Goal: Obtain resource: Download file/media

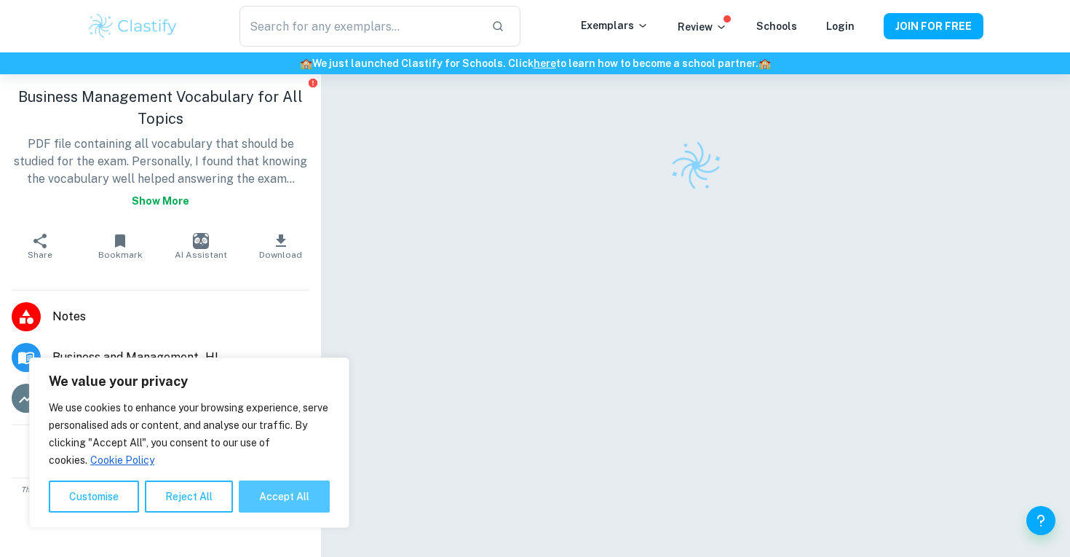
click at [296, 492] on button "Accept All" at bounding box center [284, 497] width 91 height 32
checkbox input "true"
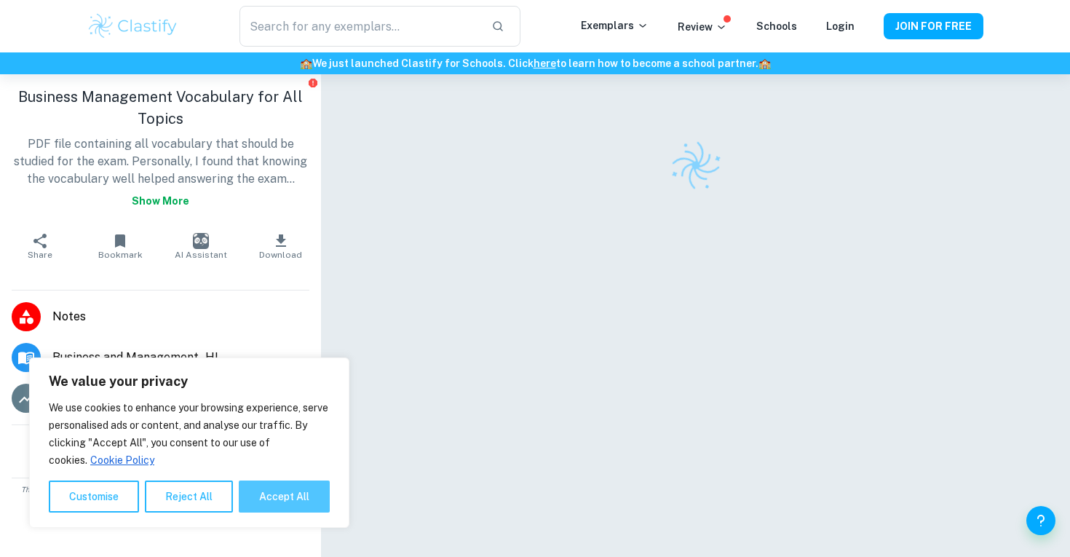
checkbox input "true"
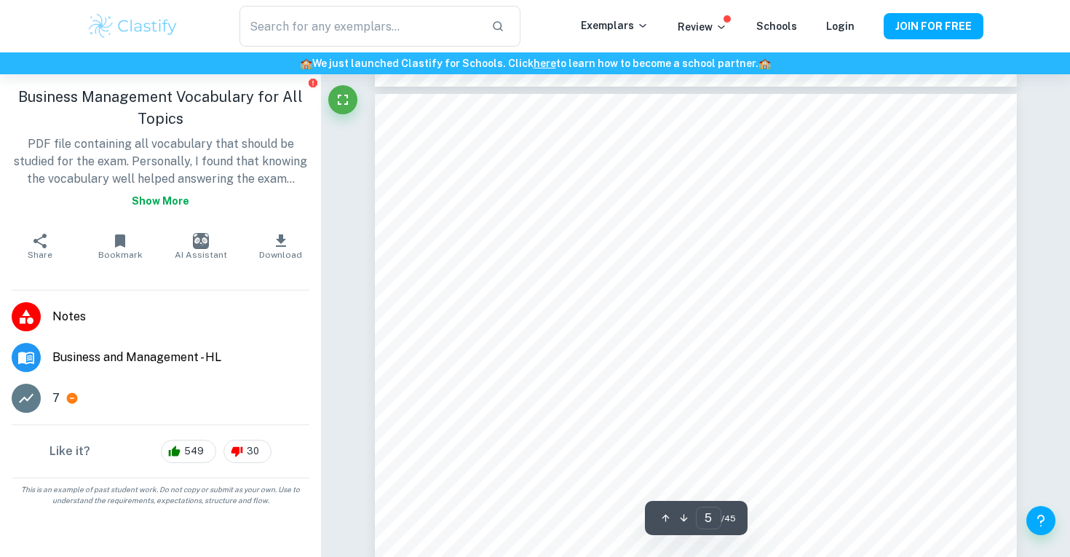
scroll to position [3870, 0]
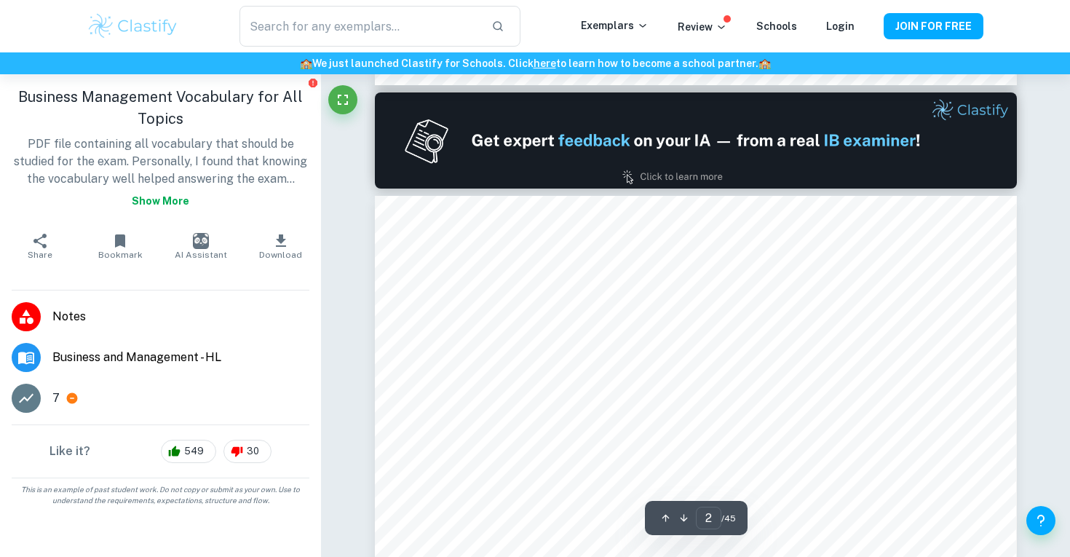
type input "1"
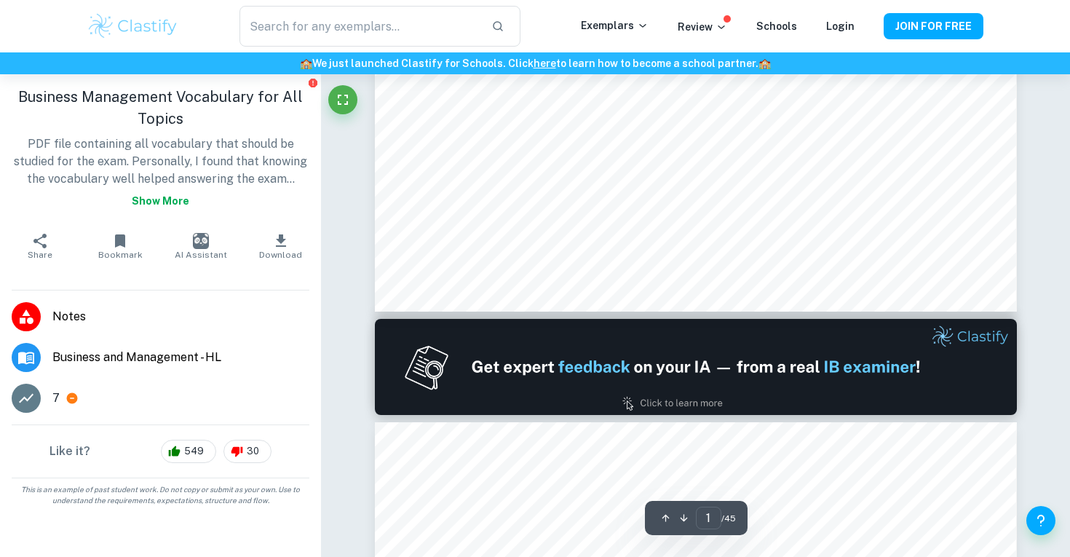
scroll to position [724, 0]
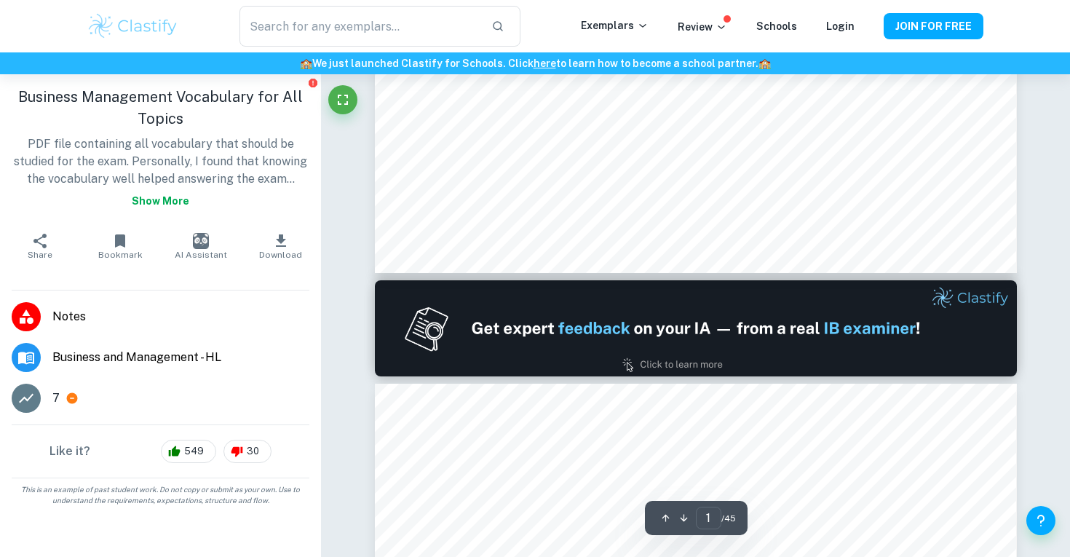
click at [265, 244] on button "Download" at bounding box center [281, 246] width 80 height 41
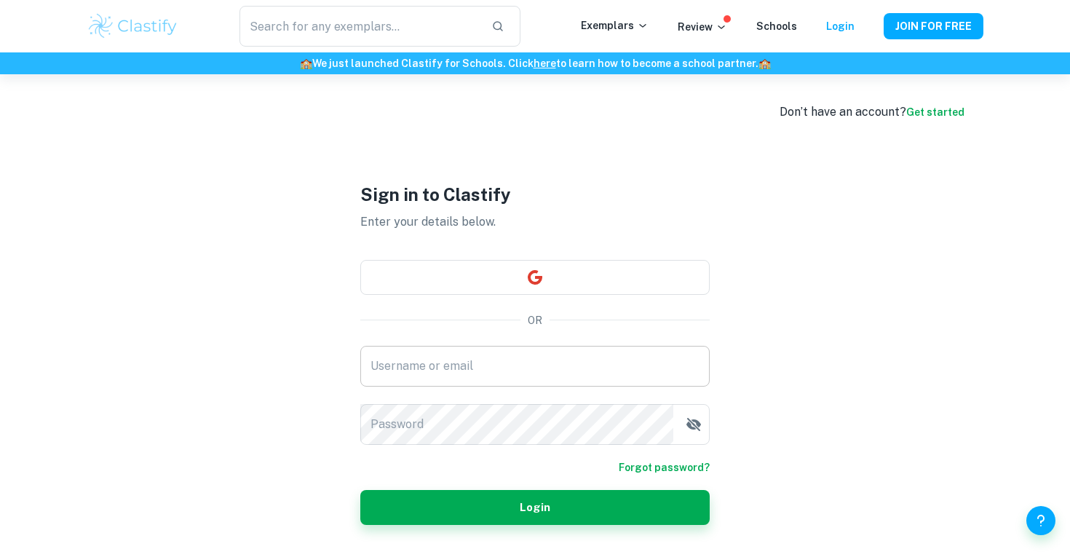
scroll to position [74, 0]
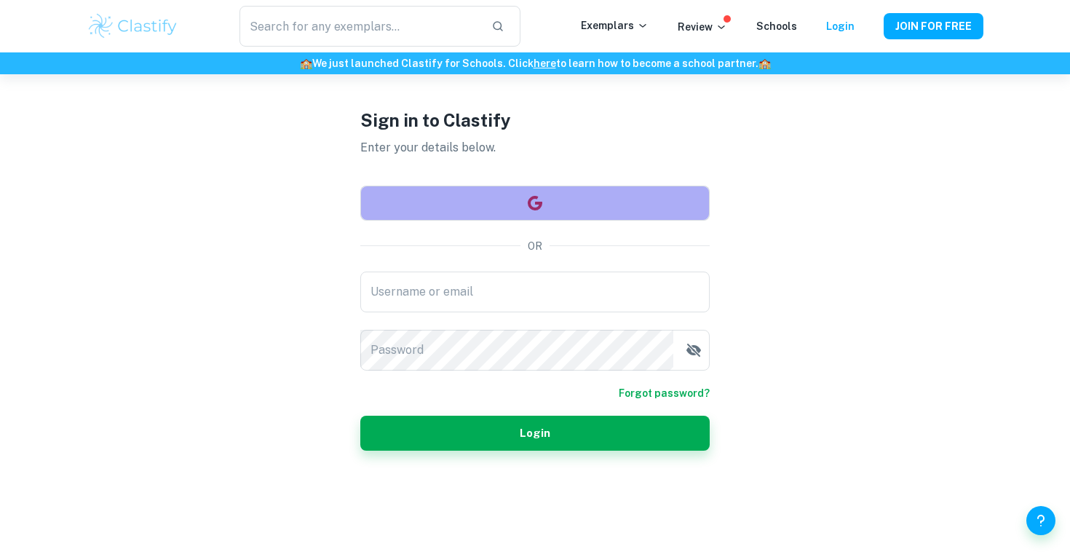
click at [620, 201] on button "button" at bounding box center [535, 203] width 350 height 35
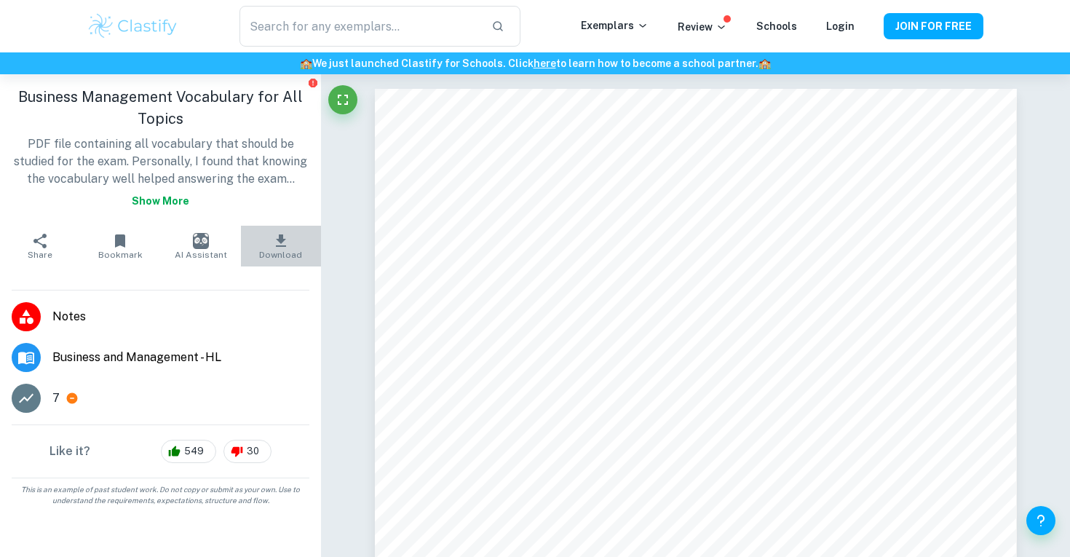
click at [293, 248] on button "Download" at bounding box center [281, 246] width 80 height 41
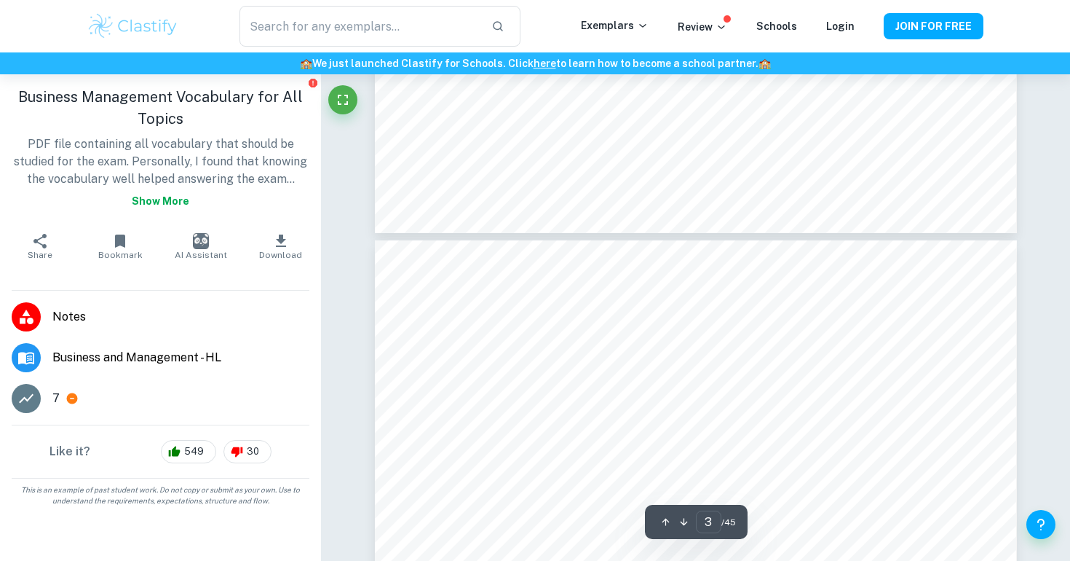
type input "4"
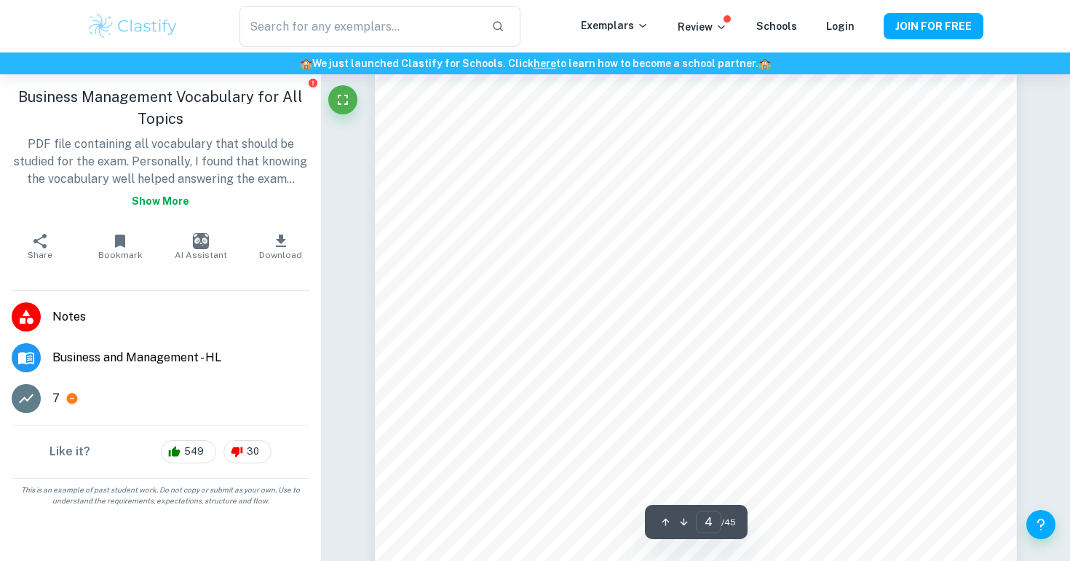
scroll to position [3081, 0]
